Goal: Navigation & Orientation: Go to known website

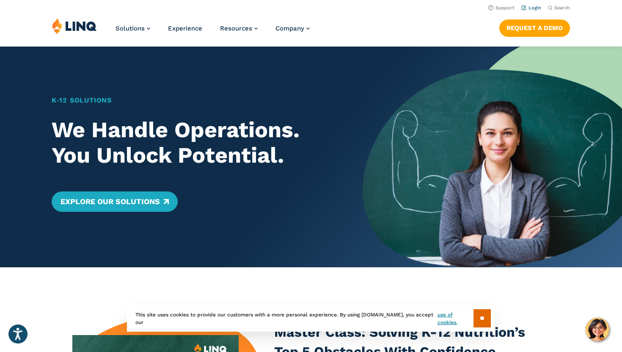
click at [537, 6] on link "Login" at bounding box center [531, 8] width 20 height 6
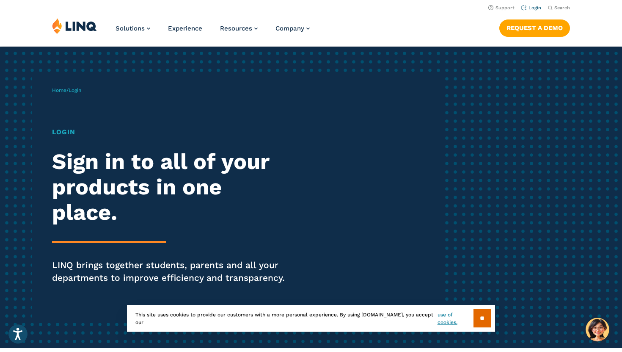
click at [535, 7] on link "Login" at bounding box center [531, 8] width 20 height 6
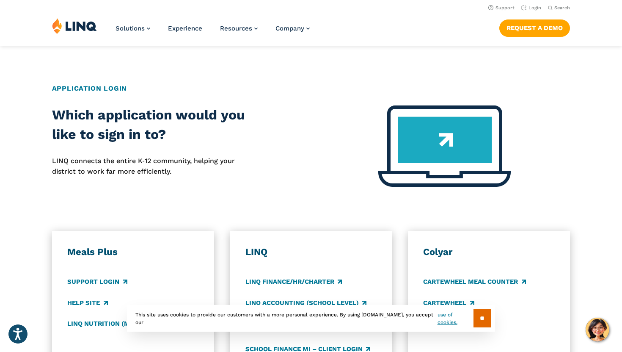
scroll to position [274, 0]
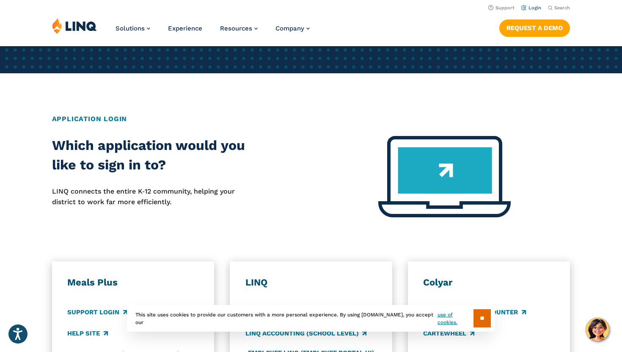
click at [530, 8] on link "Login" at bounding box center [531, 8] width 20 height 6
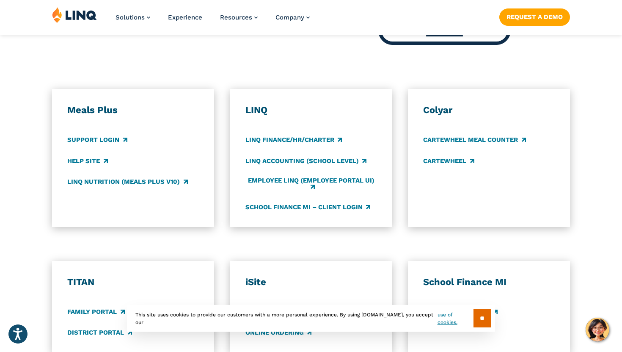
scroll to position [454, 0]
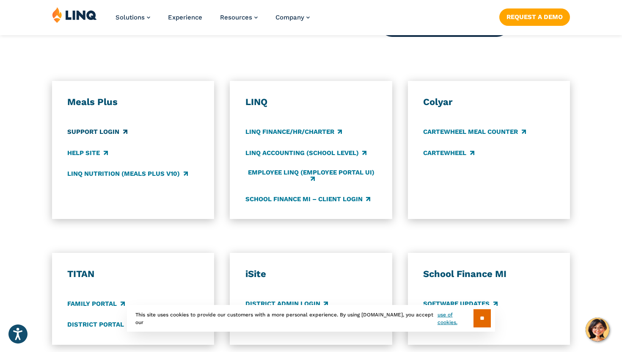
click at [91, 132] on link "Support Login" at bounding box center [97, 131] width 60 height 9
